Goal: Transaction & Acquisition: Purchase product/service

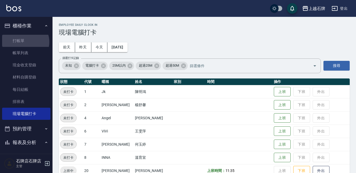
drag, startPoint x: 24, startPoint y: 42, endPoint x: 56, endPoint y: 44, distance: 32.1
click at [25, 42] on link "打帳單" at bounding box center [26, 41] width 48 height 12
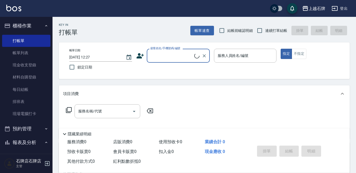
click at [175, 52] on input "顧客姓名/手機號碼/編號" at bounding box center [171, 55] width 45 height 9
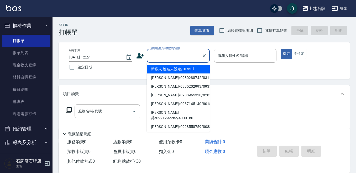
click at [196, 71] on li "新客人 姓名未設定/01/null" at bounding box center [178, 69] width 63 height 9
type input "新客人 姓名未設定/01/null"
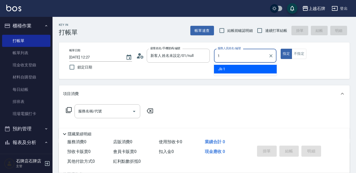
click at [236, 72] on div "Jk -1" at bounding box center [245, 69] width 63 height 9
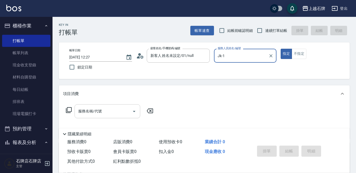
type input "Jk-1"
click at [115, 109] on input "服務名稱/代號" at bounding box center [103, 110] width 53 height 9
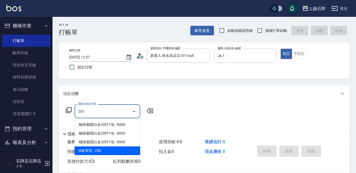
click at [113, 150] on span "B級單剪 - 250" at bounding box center [108, 150] width 66 height 9
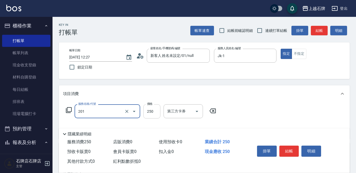
type input "B級單剪(201)"
click at [157, 110] on input "250" at bounding box center [151, 111] width 17 height 14
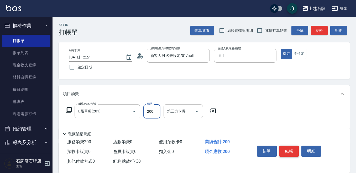
type input "200"
click at [287, 147] on button "結帳" at bounding box center [290, 150] width 20 height 11
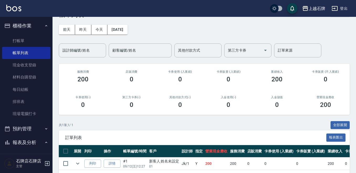
scroll to position [40, 0]
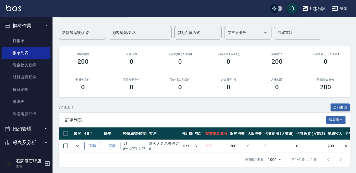
click at [89, 142] on button "列印" at bounding box center [92, 146] width 17 height 8
click at [33, 43] on link "打帳單" at bounding box center [26, 41] width 48 height 12
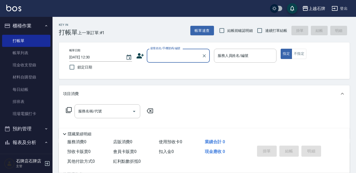
click at [153, 52] on input "顧客姓名/手機號碼/編號" at bounding box center [174, 55] width 50 height 9
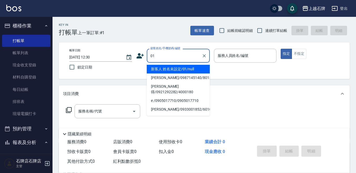
type input "新客人 姓名未設定/01/null"
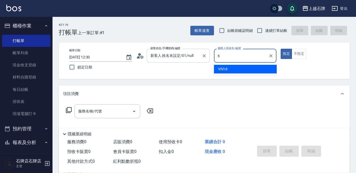
type input "ViVi-6"
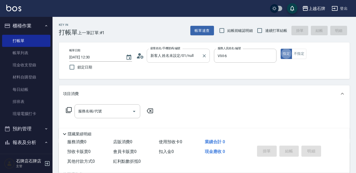
type button "true"
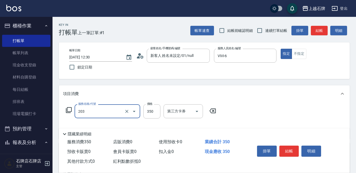
type input "B級洗+剪(203)"
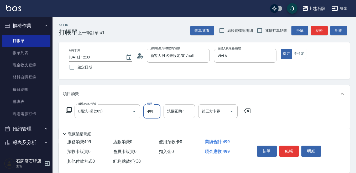
type input "499"
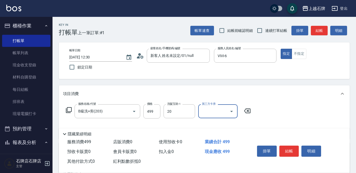
type input "[PERSON_NAME]-20"
click at [298, 54] on button "不指定" at bounding box center [299, 54] width 15 height 10
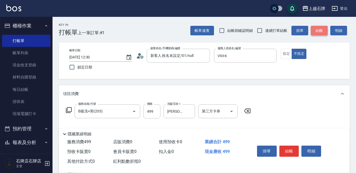
click at [314, 31] on button "結帳" at bounding box center [319, 31] width 17 height 10
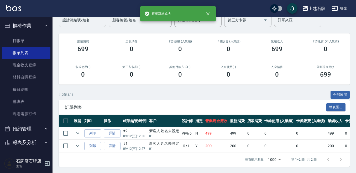
scroll to position [52, 0]
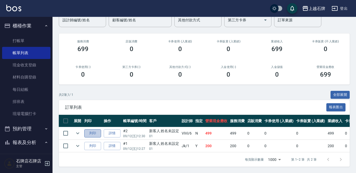
click at [95, 129] on button "列印" at bounding box center [92, 133] width 17 height 8
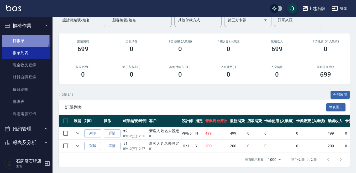
click at [19, 39] on link "打帳單" at bounding box center [26, 41] width 48 height 12
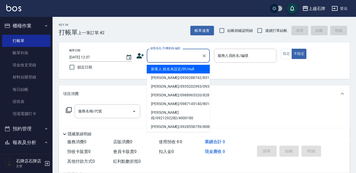
click at [161, 55] on input "顧客姓名/手機號碼/編號" at bounding box center [174, 55] width 50 height 9
click at [257, 56] on input "服務人員姓名/編號" at bounding box center [245, 55] width 58 height 9
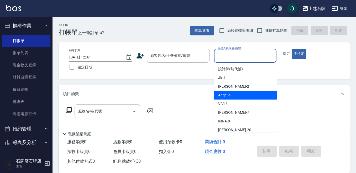
click at [242, 95] on div "[PERSON_NAME] -4" at bounding box center [245, 95] width 63 height 9
type input "[PERSON_NAME]-4"
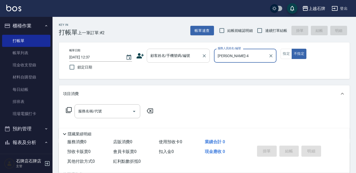
click at [178, 55] on input "顧客姓名/手機號碼/編號" at bounding box center [174, 55] width 50 height 9
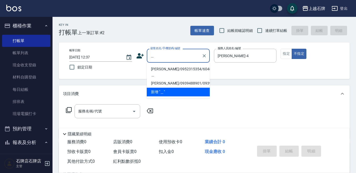
type input "黃"
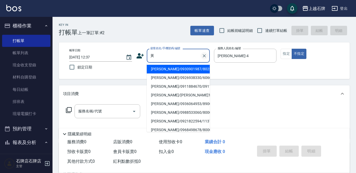
click at [204, 55] on icon "Clear" at bounding box center [204, 55] width 5 height 5
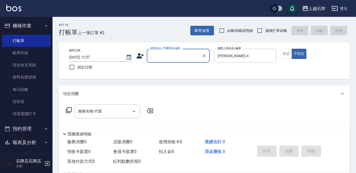
click at [169, 57] on input "顧客姓名/手機號碼/編號" at bounding box center [174, 55] width 50 height 9
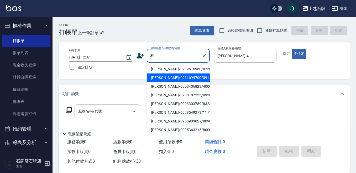
click at [170, 81] on li "[PERSON_NAME]/0911699700/0911699700" at bounding box center [178, 77] width 63 height 9
type input "[PERSON_NAME]/0911699700/0911699700"
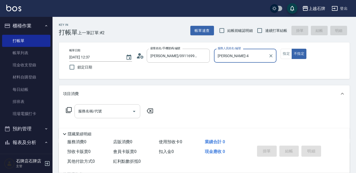
click at [119, 113] on input "服務名稱/代號" at bounding box center [103, 110] width 53 height 9
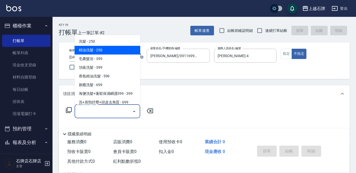
click at [70, 110] on icon at bounding box center [69, 110] width 6 height 6
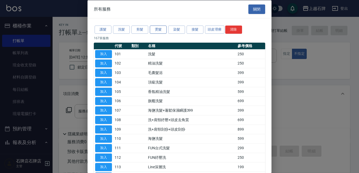
click at [159, 29] on button "燙髮" at bounding box center [158, 29] width 17 height 8
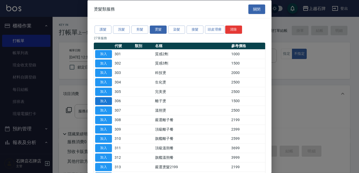
drag, startPoint x: 105, startPoint y: 99, endPoint x: 108, endPoint y: 98, distance: 2.8
click at [105, 99] on button "加入" at bounding box center [103, 101] width 17 height 8
type input "離子燙(306)"
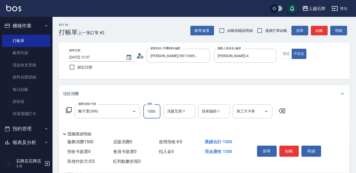
click at [153, 110] on input "1500" at bounding box center [151, 111] width 17 height 14
type input "1000"
click at [284, 57] on button "指定" at bounding box center [286, 54] width 11 height 10
click at [290, 148] on button "結帳" at bounding box center [290, 150] width 20 height 11
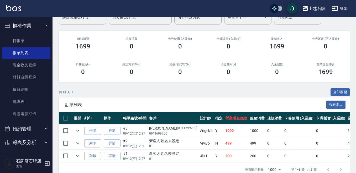
scroll to position [53, 0]
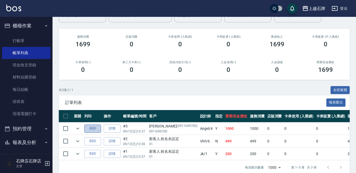
click at [91, 128] on button "列印" at bounding box center [92, 128] width 17 height 8
click at [114, 129] on link "詳情" at bounding box center [112, 128] width 17 height 8
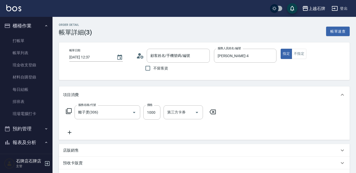
type input "[DATE] 12:37"
type input "[PERSON_NAME]-4"
type input "離子燙(306)"
type input "[PERSON_NAME]/0911699700/0911699700"
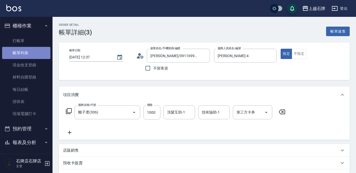
click at [32, 54] on link "帳單列表" at bounding box center [26, 53] width 48 height 12
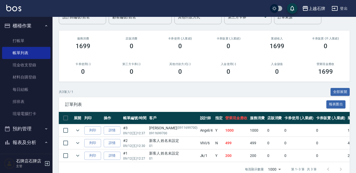
scroll to position [53, 0]
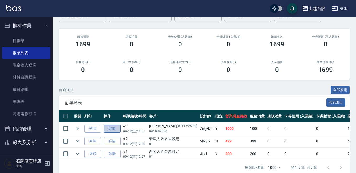
click at [112, 128] on link "詳情" at bounding box center [112, 128] width 17 height 8
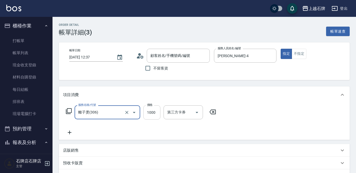
type input "[PERSON_NAME]/0911699700/0911699700"
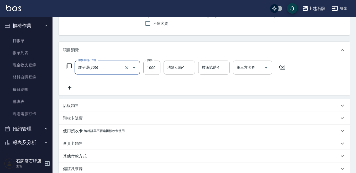
scroll to position [53, 0]
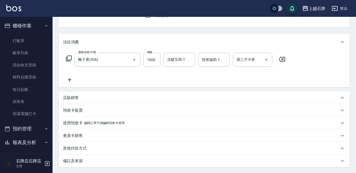
click at [69, 81] on icon at bounding box center [69, 79] width 13 height 6
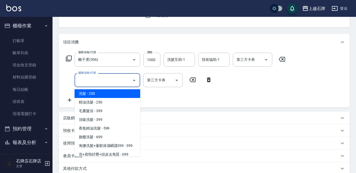
click at [102, 81] on input "服務名稱/代號" at bounding box center [103, 79] width 53 height 9
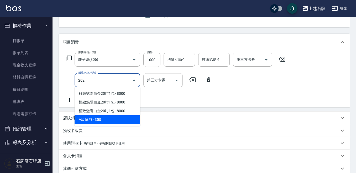
drag, startPoint x: 128, startPoint y: 120, endPoint x: 173, endPoint y: 80, distance: 59.5
click at [131, 117] on span "A級單剪 - 350" at bounding box center [108, 119] width 66 height 9
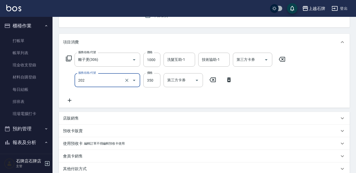
type input "A級單剪(202)"
click at [141, 85] on div "服務名稱/代號 A級單剪(202) 服務名稱/代號 價格 350 價格 第三方卡券 第三方卡券" at bounding box center [149, 80] width 173 height 14
click at [154, 83] on input "350" at bounding box center [151, 80] width 17 height 14
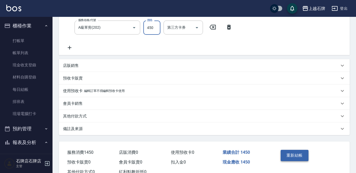
scroll to position [124, 0]
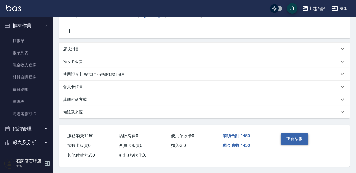
type input "450"
click at [296, 133] on button "重新結帳" at bounding box center [295, 138] width 28 height 11
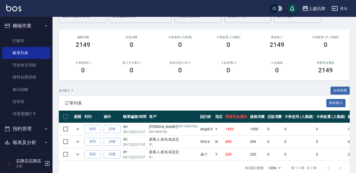
scroll to position [53, 0]
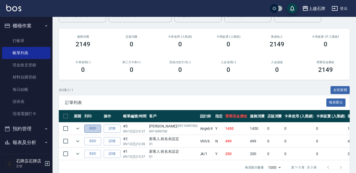
drag, startPoint x: 90, startPoint y: 128, endPoint x: 93, endPoint y: 127, distance: 3.7
click at [93, 127] on button "列印" at bounding box center [92, 128] width 17 height 8
